Goal: Find contact information: Find contact information

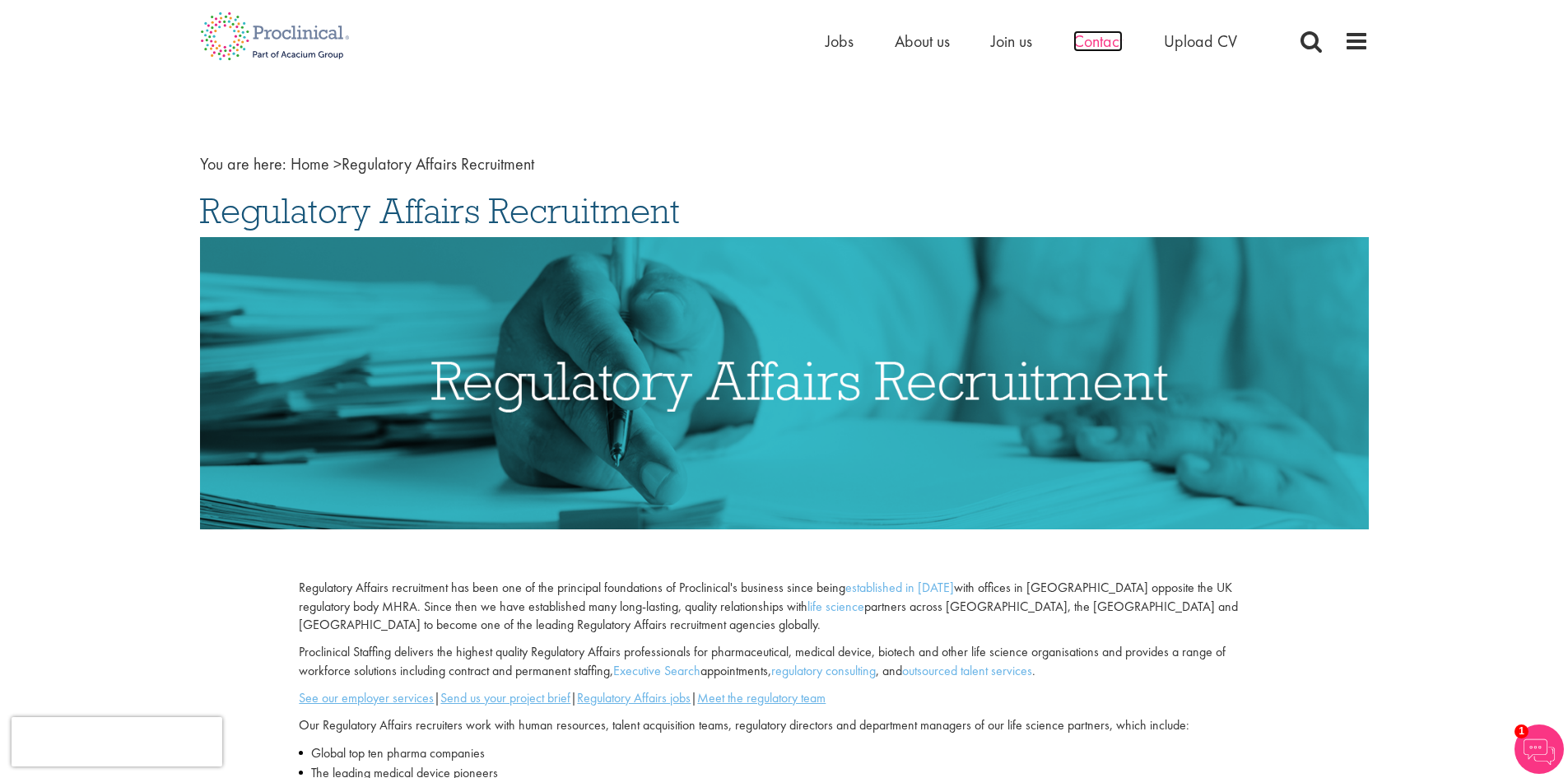
click at [1093, 48] on span "Contact" at bounding box center [1098, 40] width 50 height 21
click at [931, 36] on span "About us" at bounding box center [923, 40] width 55 height 21
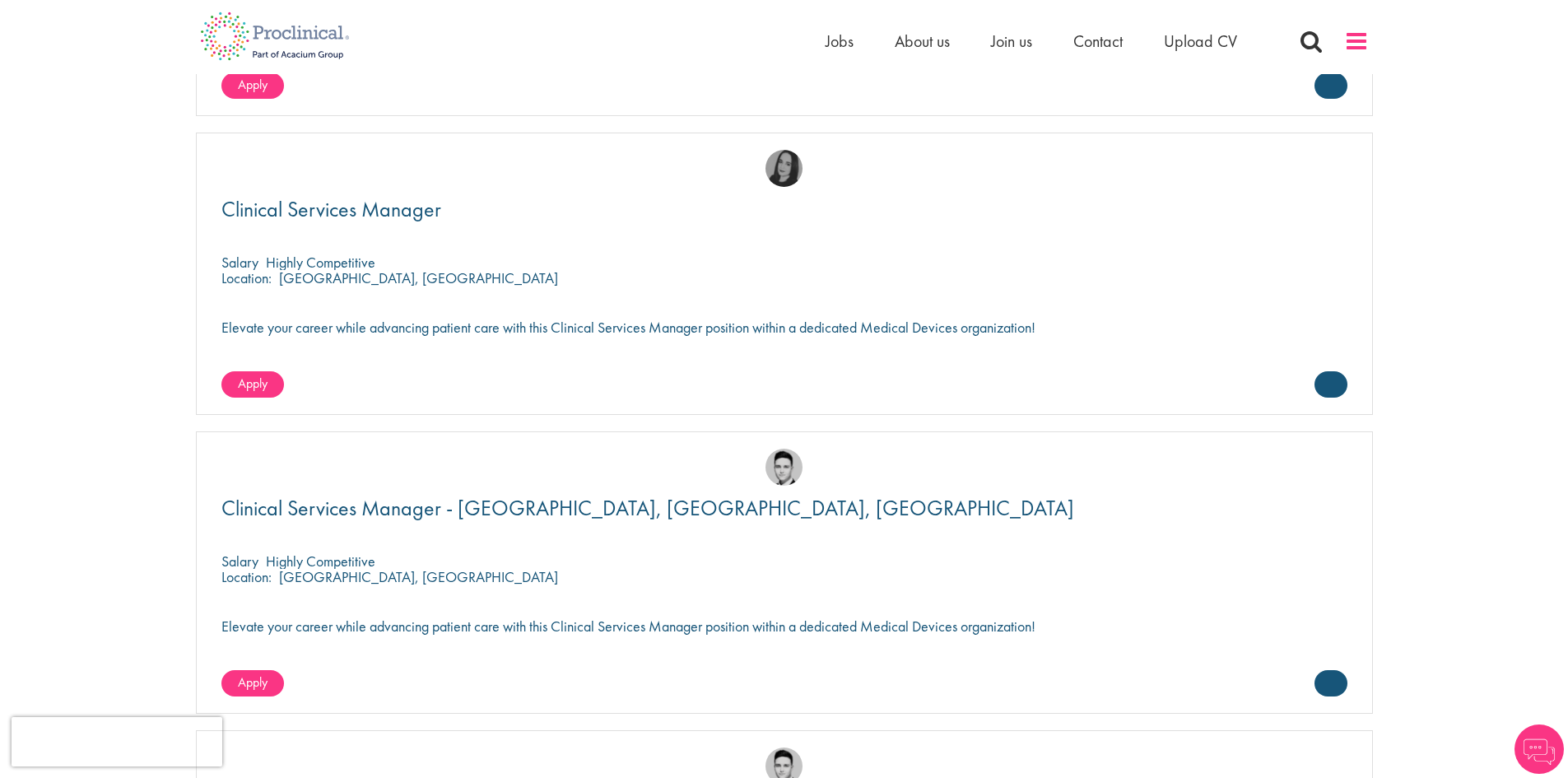
click at [1360, 42] on span at bounding box center [1356, 40] width 24 height 24
click at [1361, 45] on span at bounding box center [1356, 40] width 24 height 24
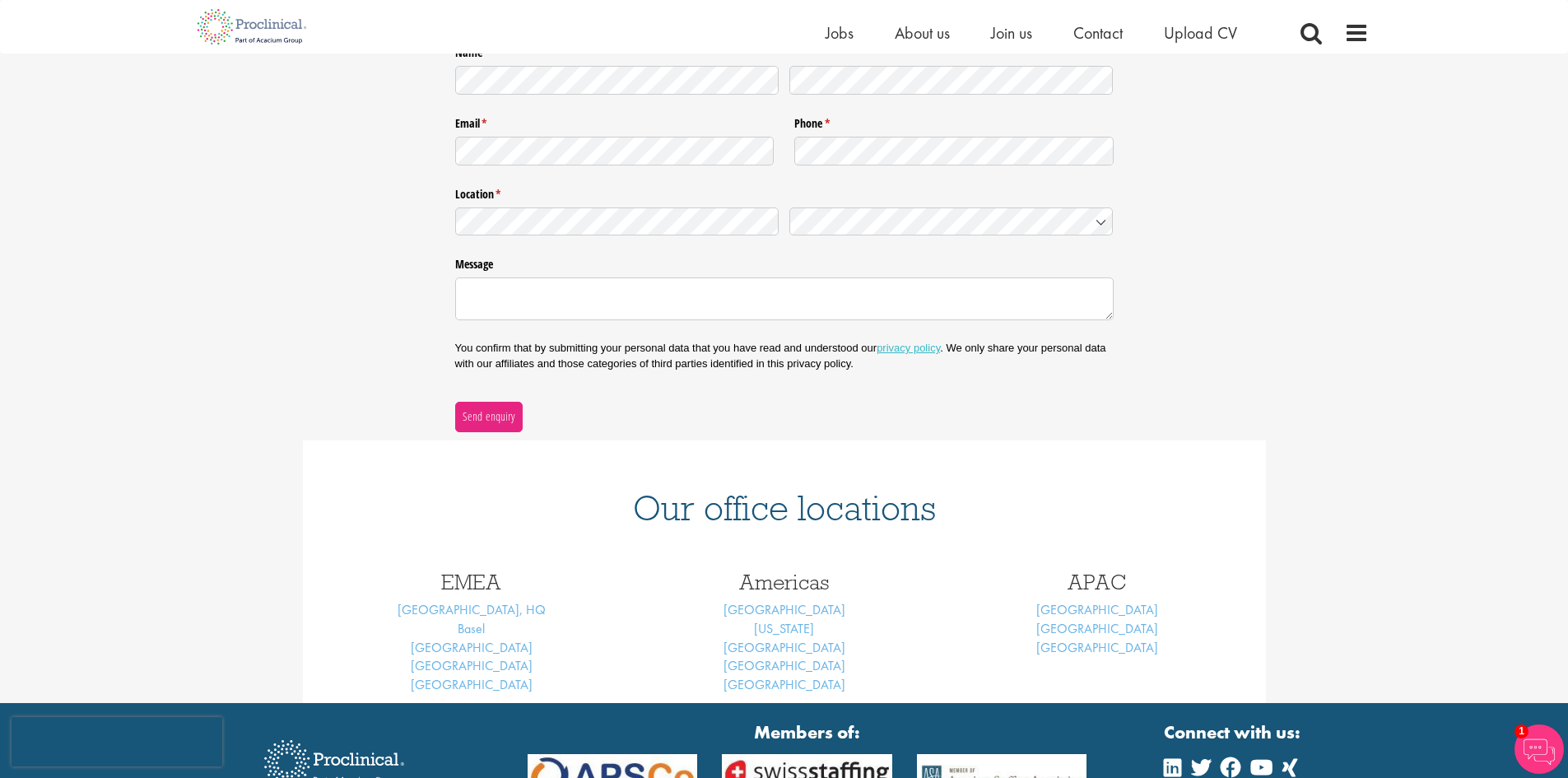
scroll to position [336, 0]
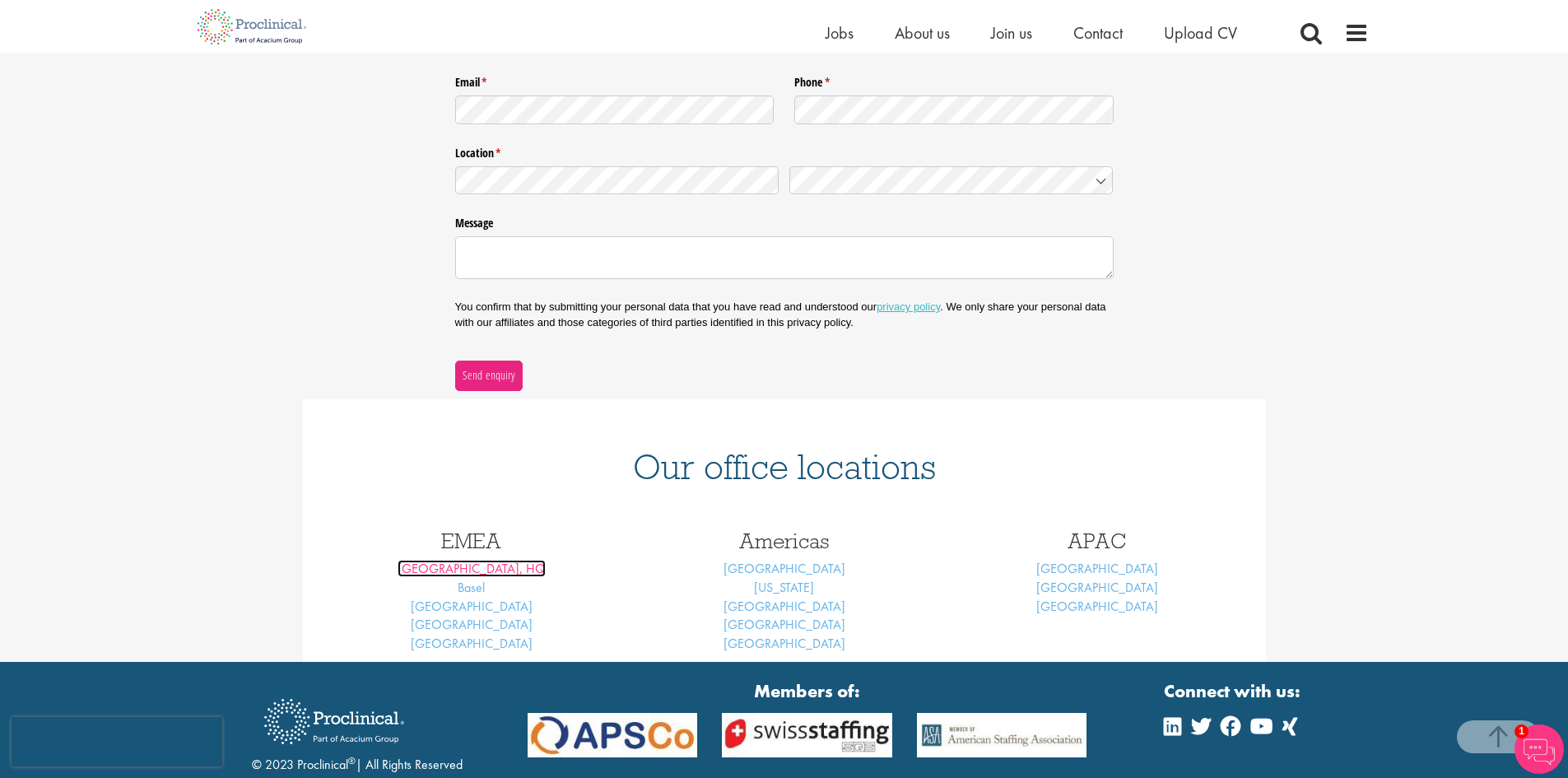
click at [486, 565] on link "[GEOGRAPHIC_DATA], HQ" at bounding box center [471, 569] width 148 height 18
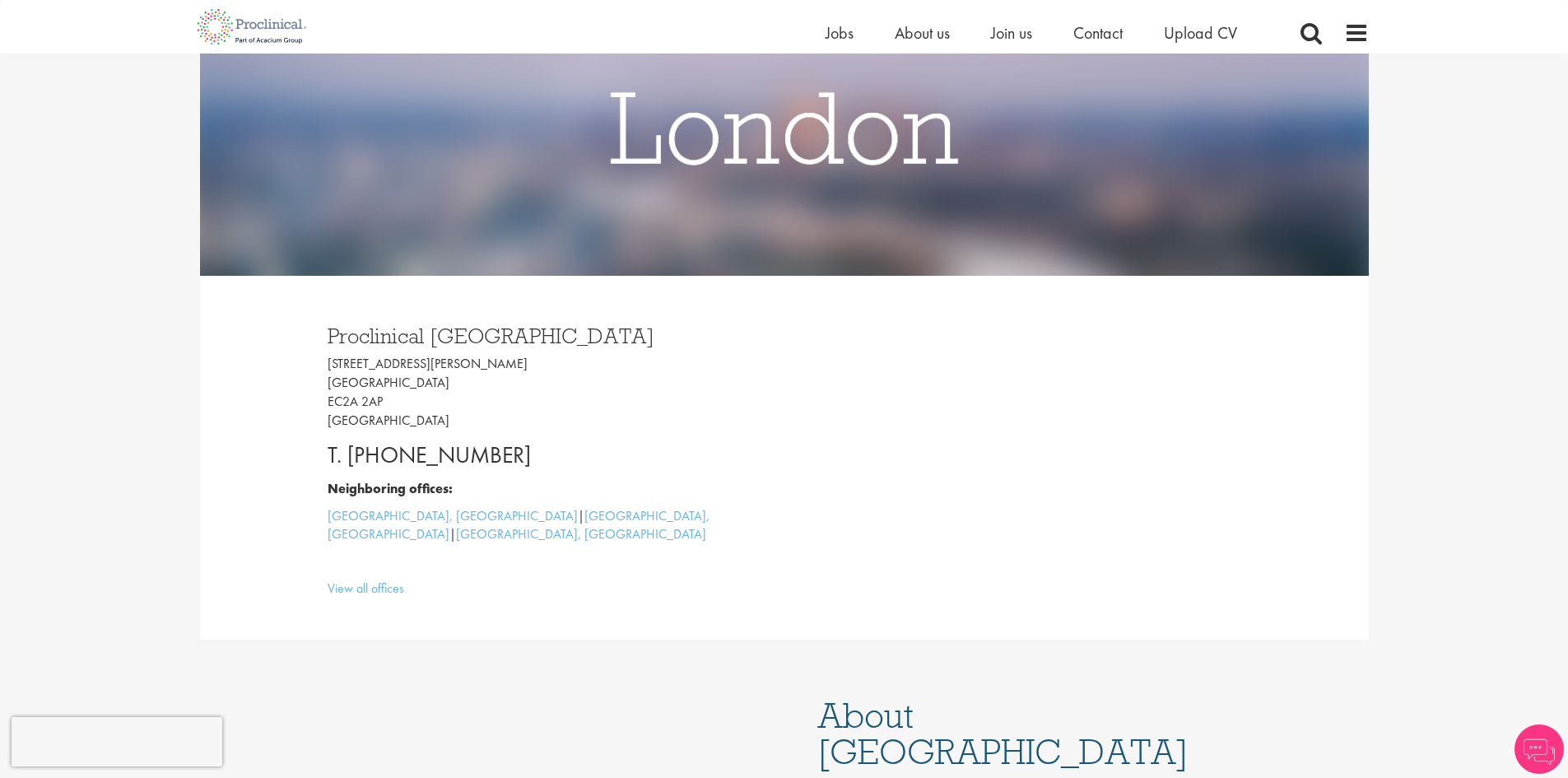
scroll to position [247, 0]
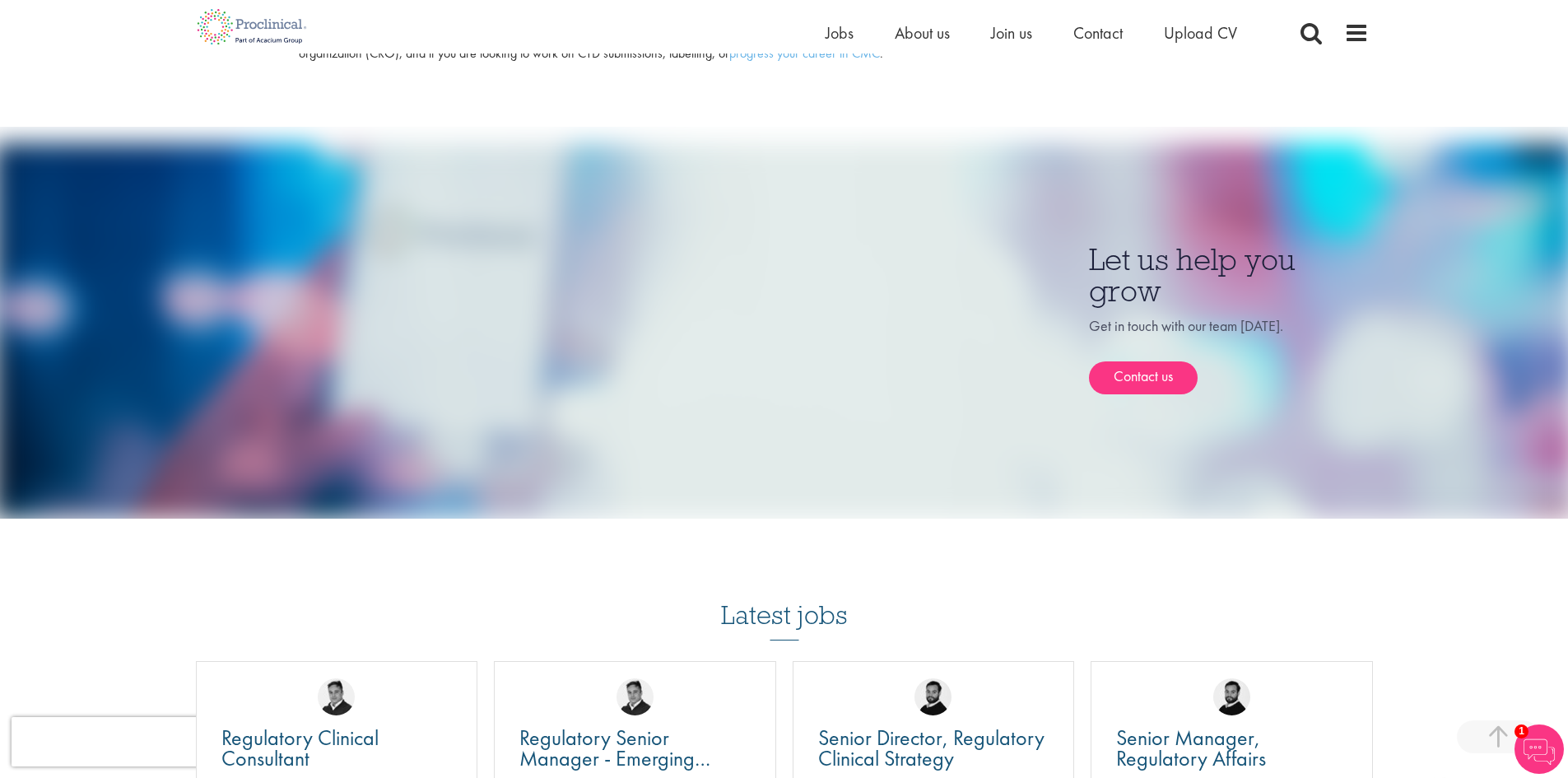
scroll to position [1146, 0]
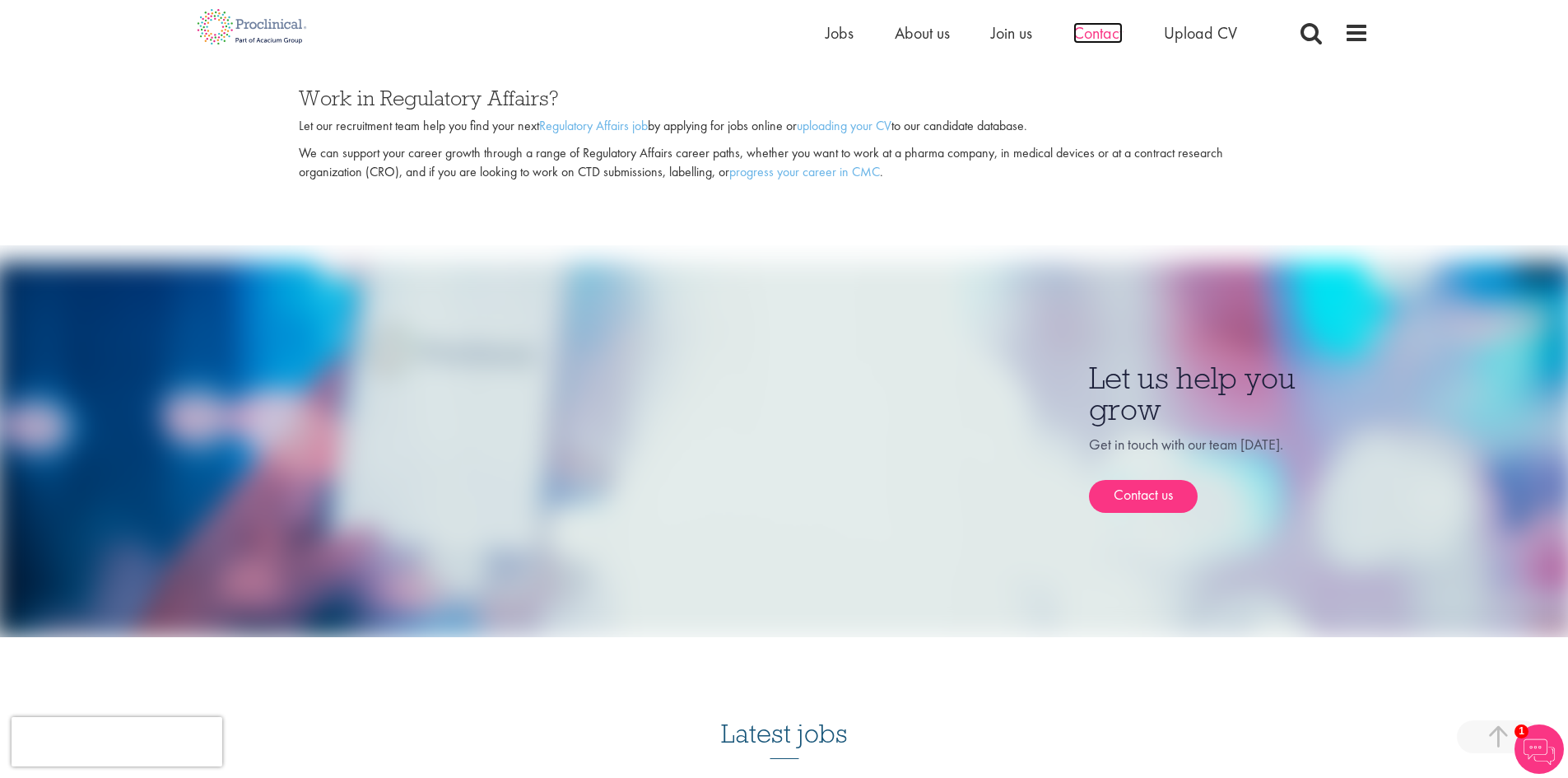
click at [1093, 33] on span "Contact" at bounding box center [1098, 32] width 50 height 21
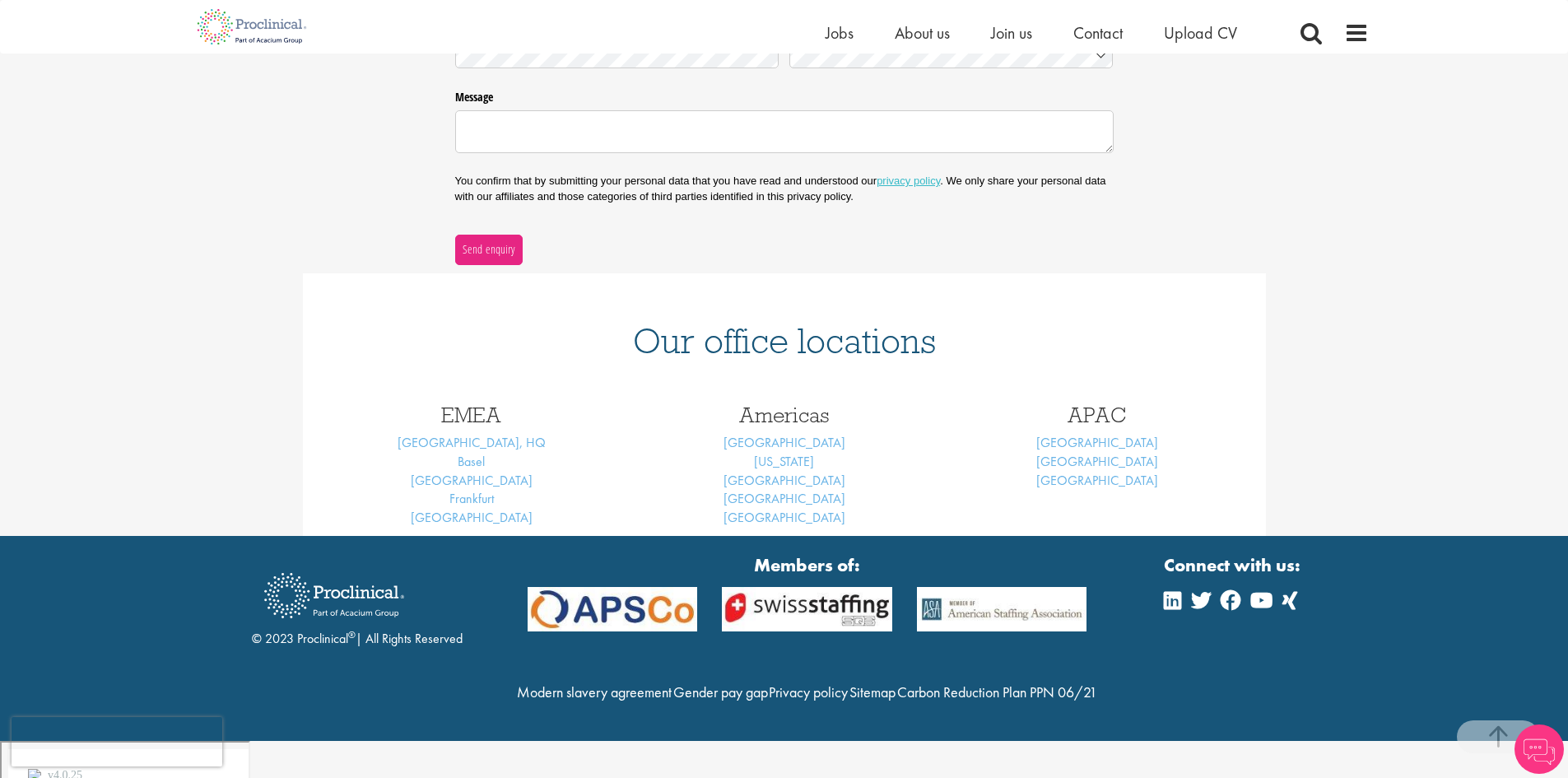
scroll to position [461, 0]
click at [484, 449] on link "[GEOGRAPHIC_DATA], HQ" at bounding box center [471, 444] width 148 height 18
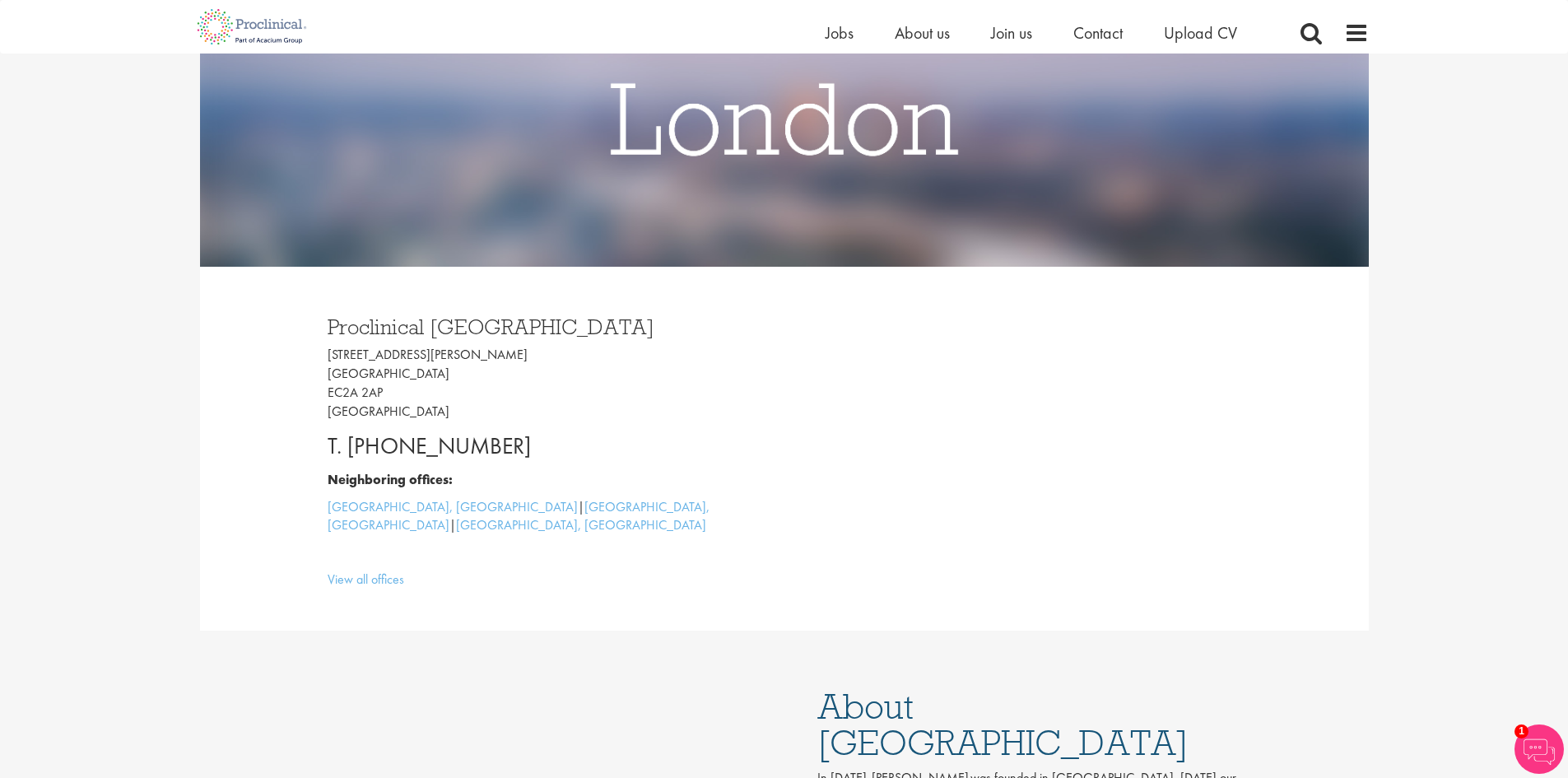
drag, startPoint x: 626, startPoint y: 444, endPoint x: 344, endPoint y: 449, distance: 282.0
click at [344, 449] on p "T. +44 207 437 6824" at bounding box center [549, 446] width 444 height 33
copy p "+44 207 437 6824"
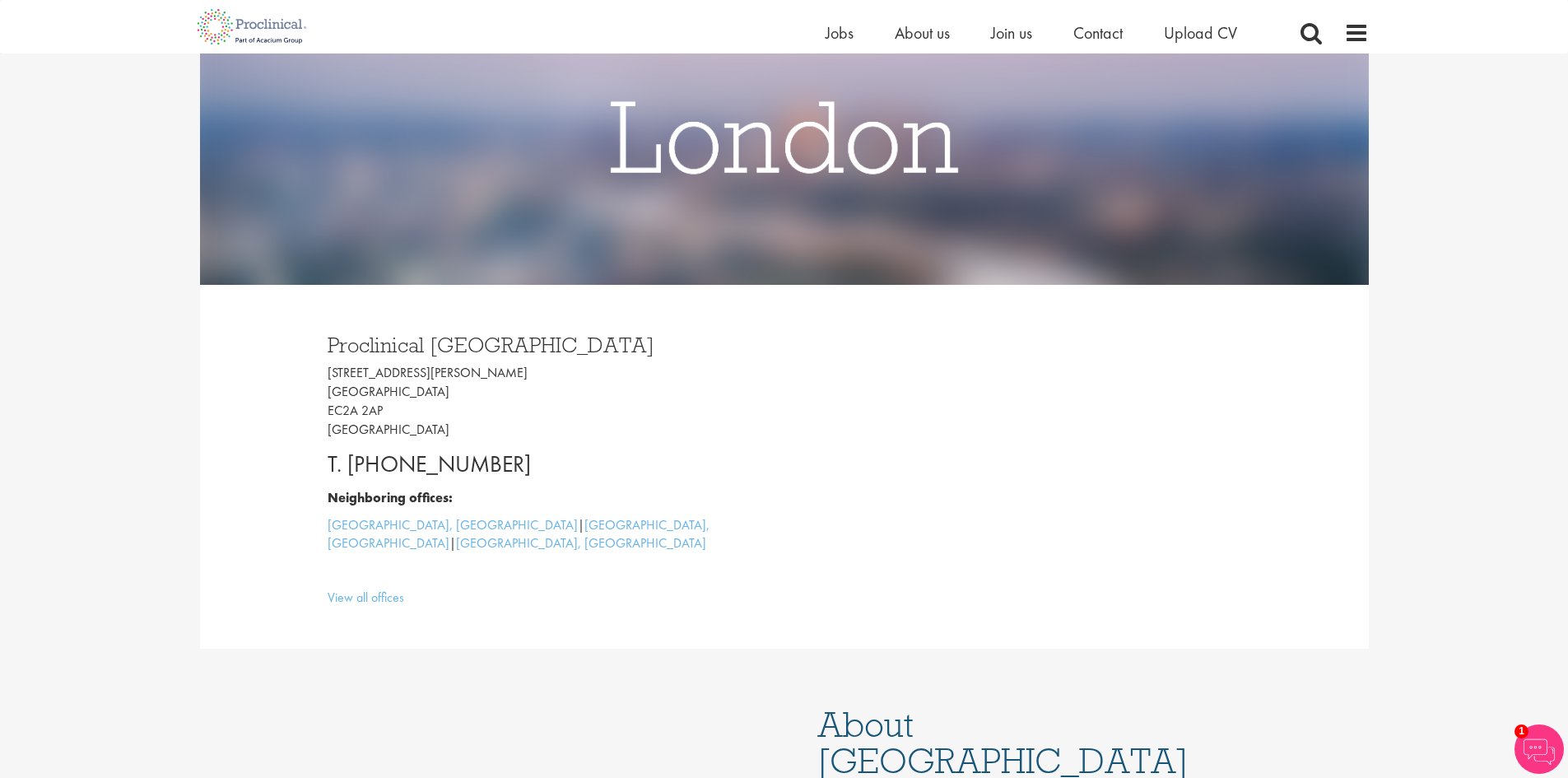
scroll to position [150, 0]
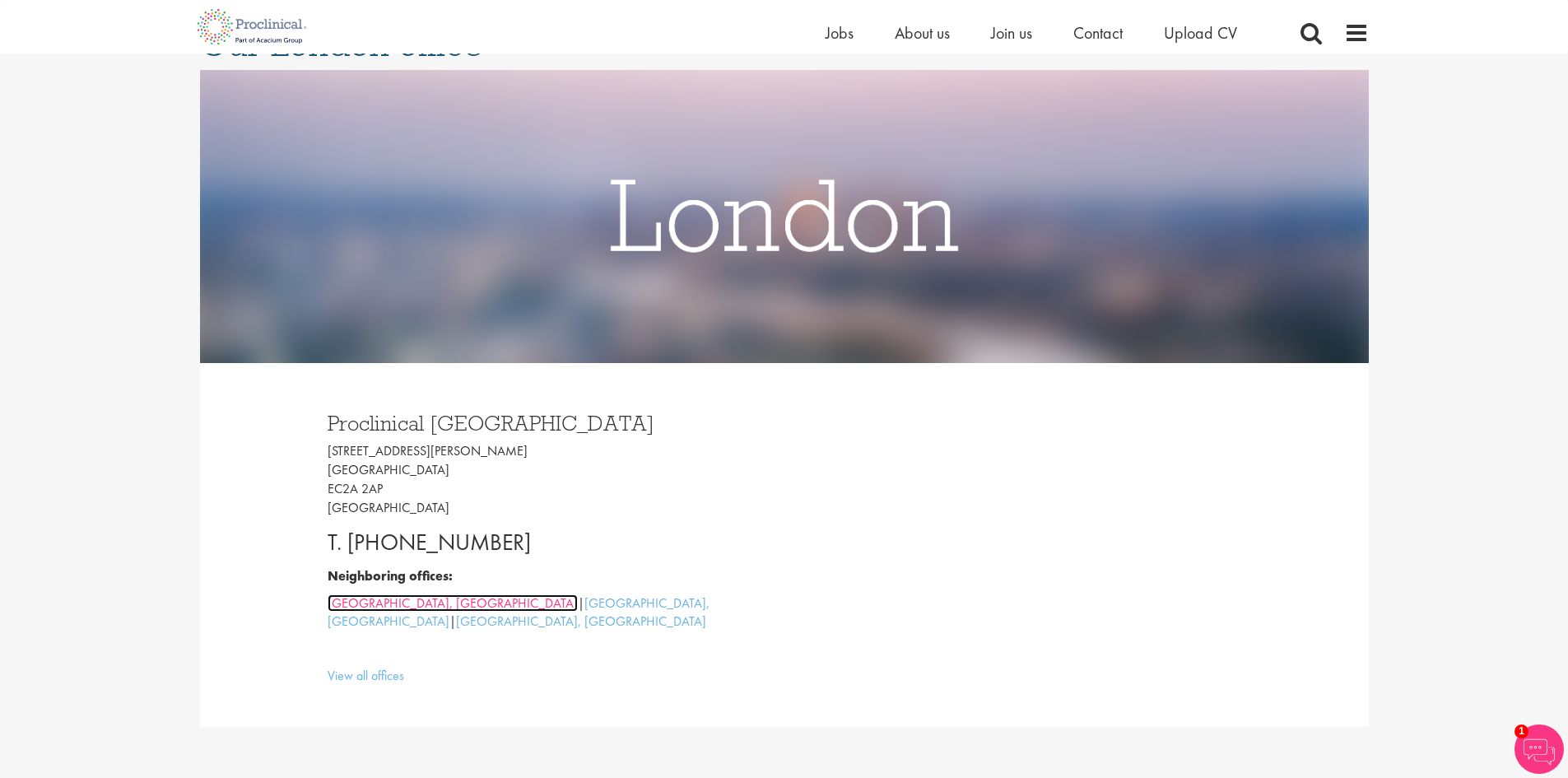
click at [362, 607] on link "Cambridge, UK" at bounding box center [453, 603] width 250 height 18
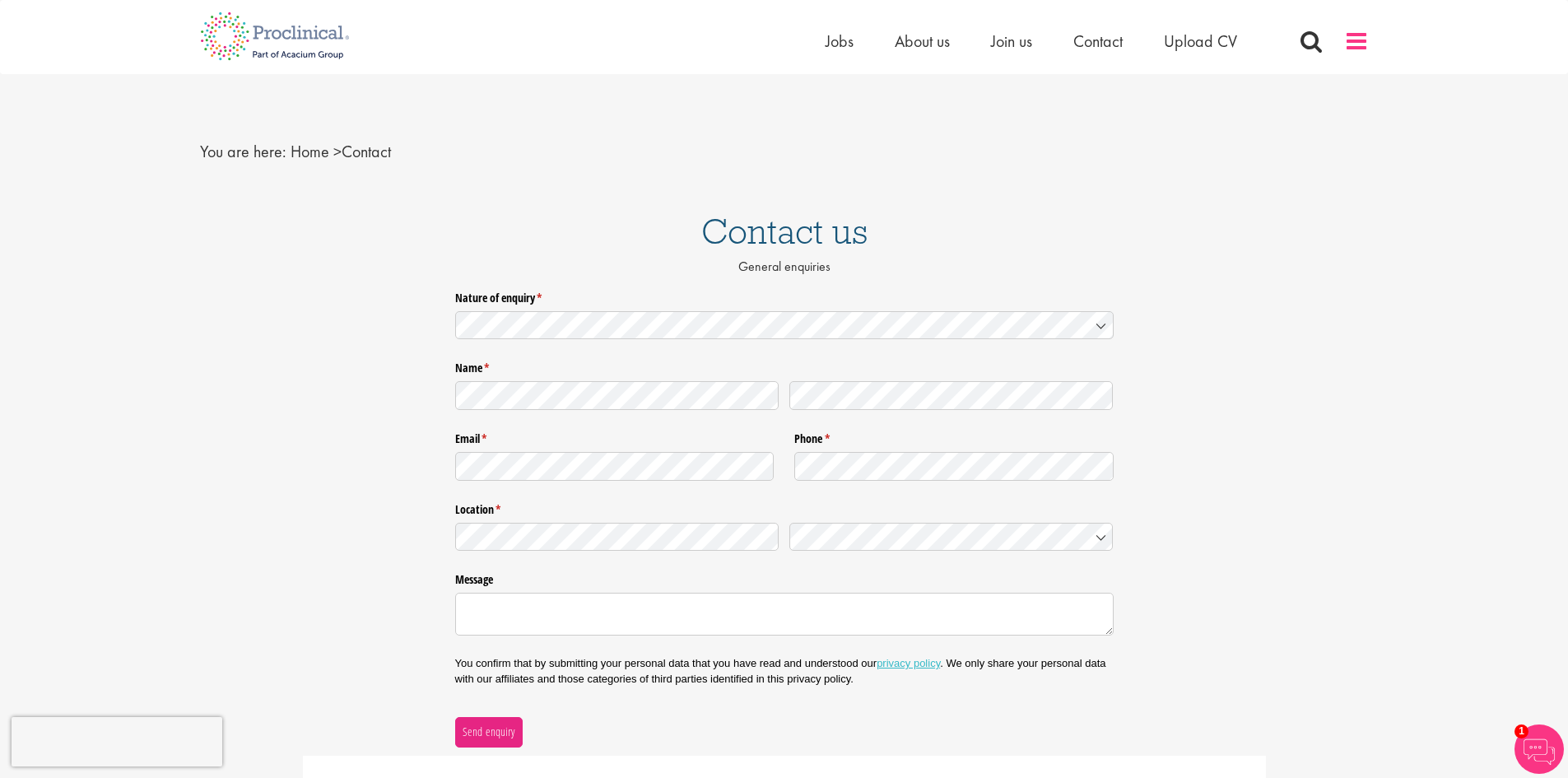
click at [1354, 51] on span at bounding box center [1356, 40] width 24 height 24
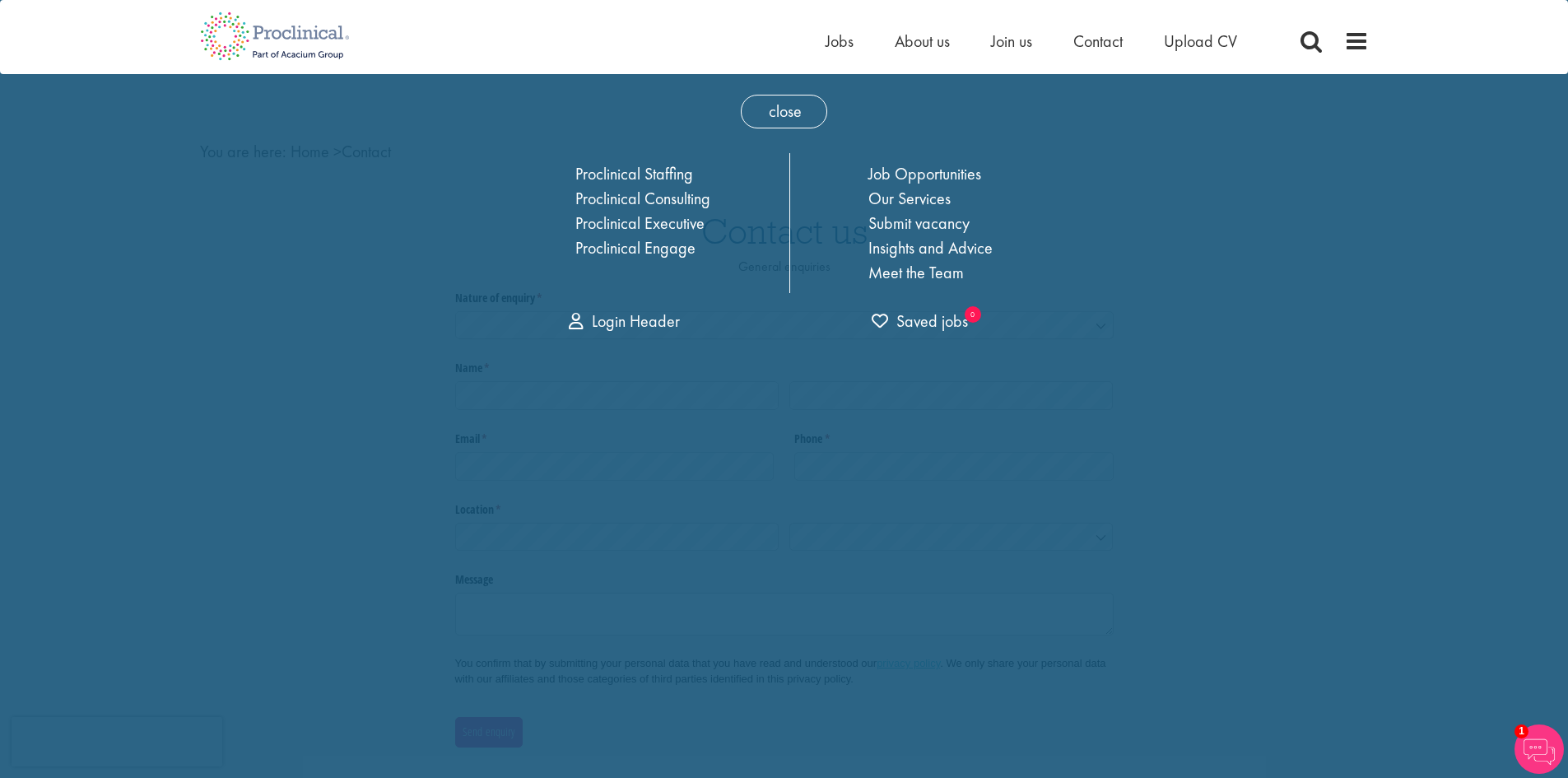
click at [1261, 276] on div "close Home Jobs About us Join us Contact Upload CV Proclinical Staffing Proclin…" at bounding box center [784, 678] width 1568 height 1357
